Goal: Find specific page/section: Find specific page/section

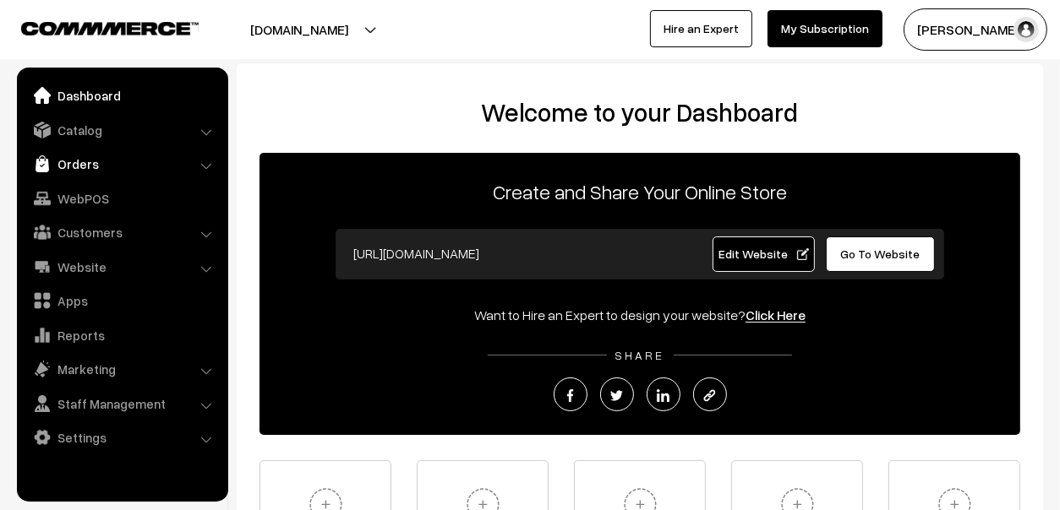
click at [57, 160] on link "Orders" at bounding box center [121, 164] width 201 height 30
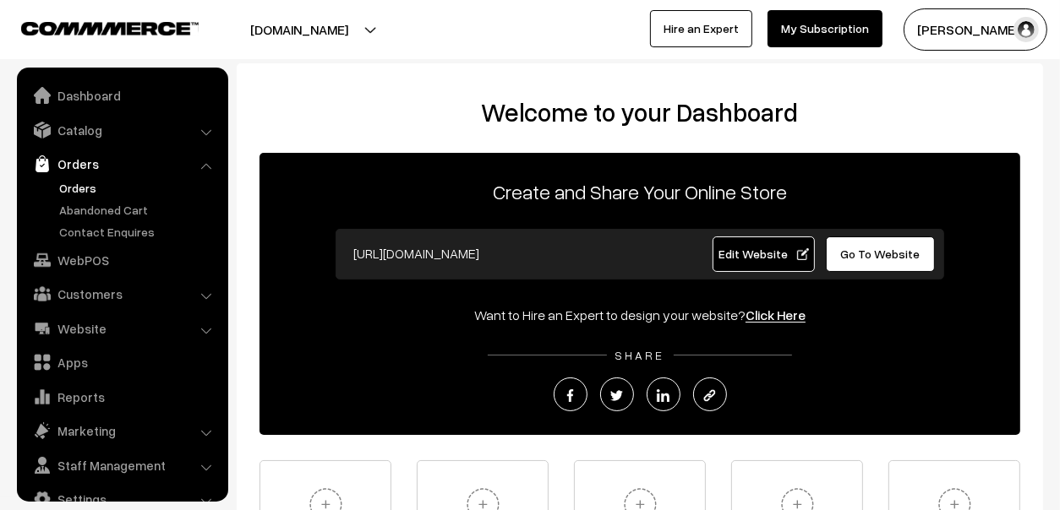
click at [80, 189] on link "Orders" at bounding box center [138, 188] width 167 height 18
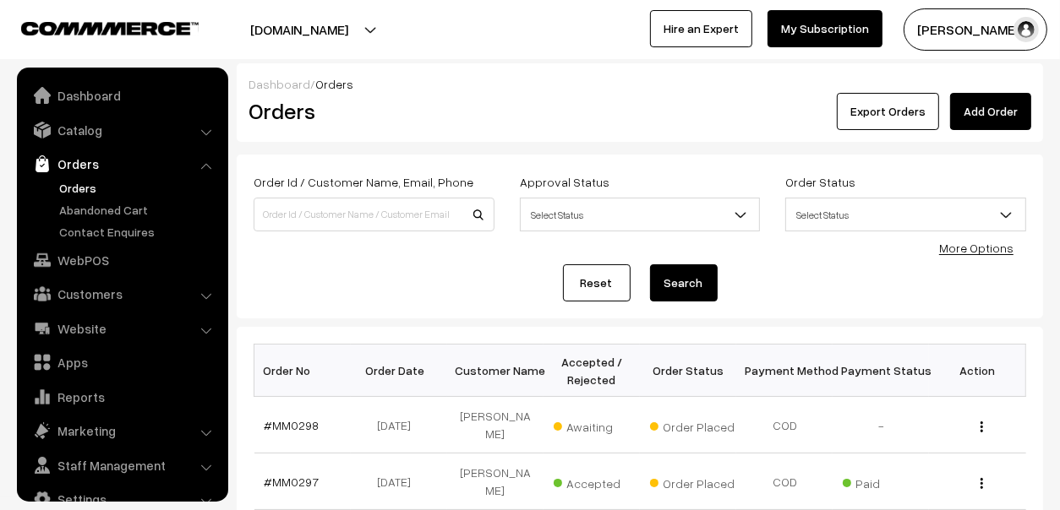
scroll to position [28, 0]
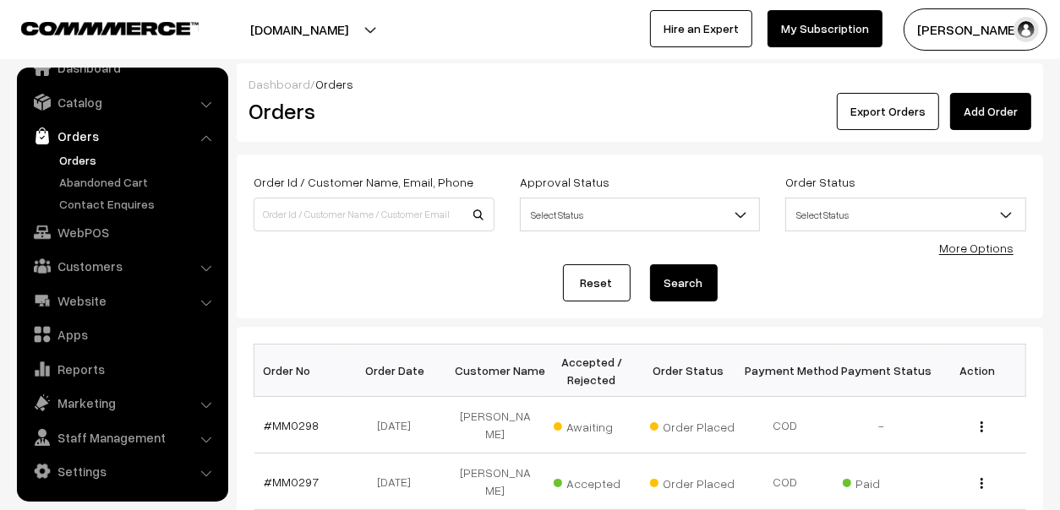
click at [79, 161] on link "Orders" at bounding box center [138, 160] width 167 height 18
click at [85, 185] on link "Abandoned Cart" at bounding box center [138, 182] width 167 height 18
